Goal: Transaction & Acquisition: Purchase product/service

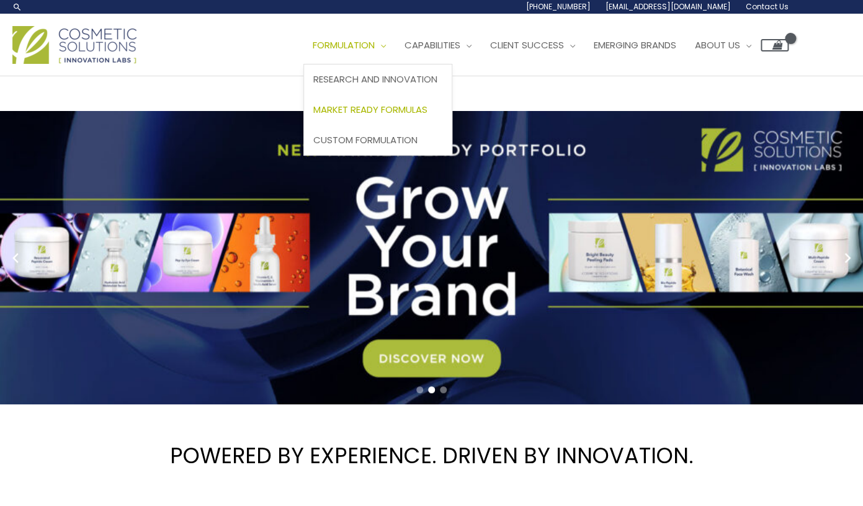
click at [409, 111] on span "Market Ready Formulas" at bounding box center [370, 109] width 114 height 13
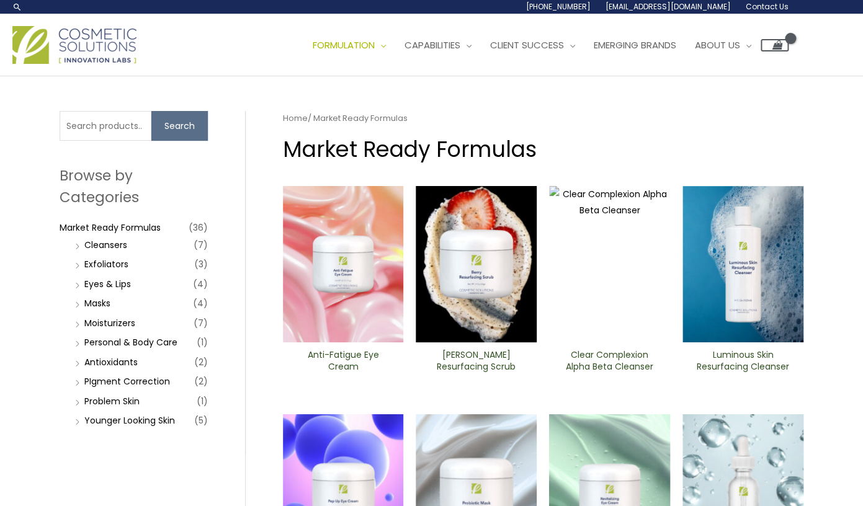
click at [133, 303] on li "Masks (4)" at bounding box center [140, 303] width 136 height 17
click at [110, 308] on link "Masks" at bounding box center [97, 303] width 26 height 12
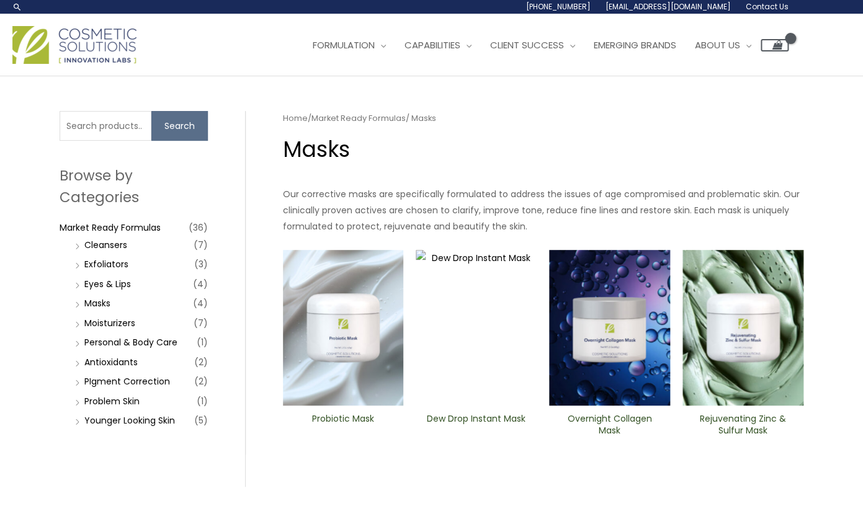
click at [137, 325] on li "Moisturizers (7)" at bounding box center [140, 323] width 136 height 17
click at [121, 326] on link "Moisturizers" at bounding box center [109, 323] width 51 height 12
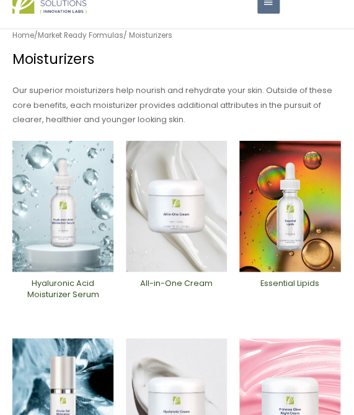
scroll to position [43, 0]
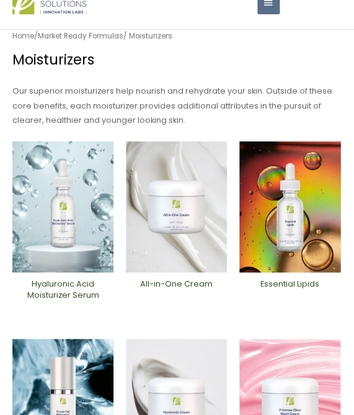
click at [134, 65] on h1 "Moisturizers" at bounding box center [176, 59] width 329 height 19
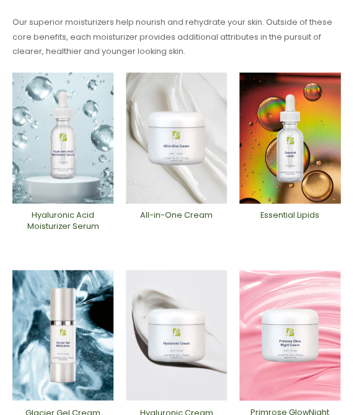
scroll to position [130, 0]
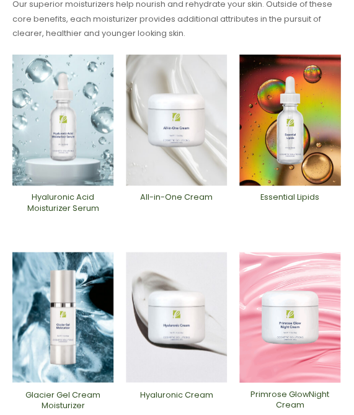
click at [168, 150] on img at bounding box center [176, 120] width 101 height 131
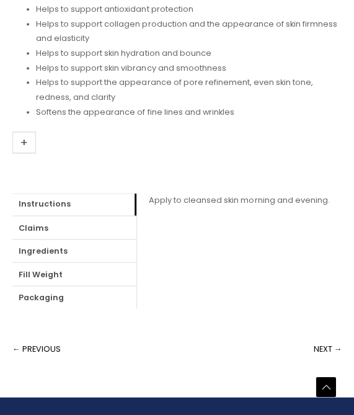
scroll to position [847, 0]
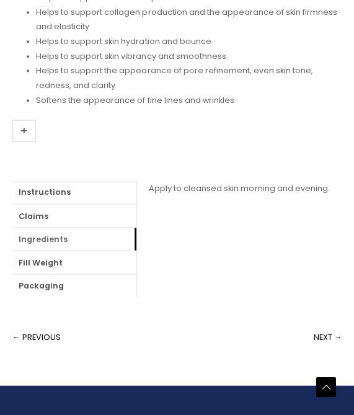
click at [59, 239] on link "Ingredients" at bounding box center [74, 239] width 124 height 22
click at [262, 202] on link "login" at bounding box center [257, 203] width 20 height 11
click at [256, 206] on link "login" at bounding box center [257, 203] width 20 height 11
